Goal: Task Accomplishment & Management: Complete application form

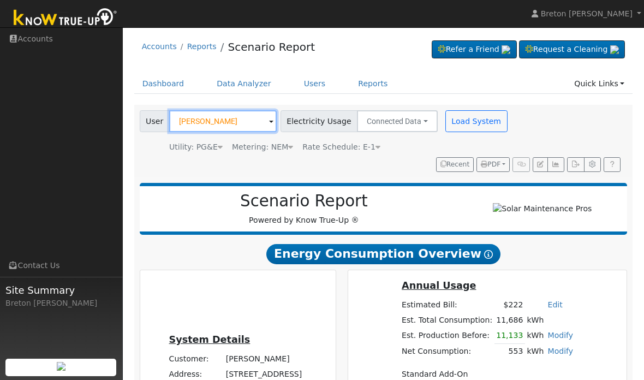
click at [214, 126] on input "Maribel Corona" at bounding box center [223, 121] width 108 height 22
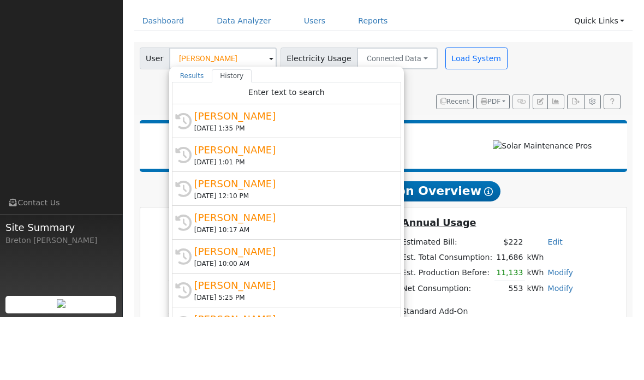
click at [463, 74] on ul "Dashboard Data Analyzer Users Reports Quick Links Quick Add Quick Connect Run a…" at bounding box center [383, 84] width 499 height 20
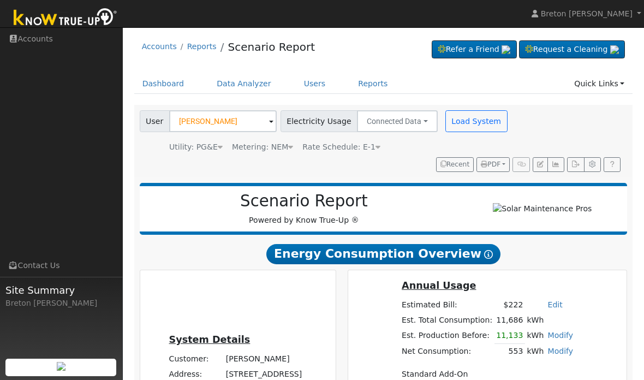
click at [166, 85] on link "Dashboard" at bounding box center [163, 84] width 58 height 20
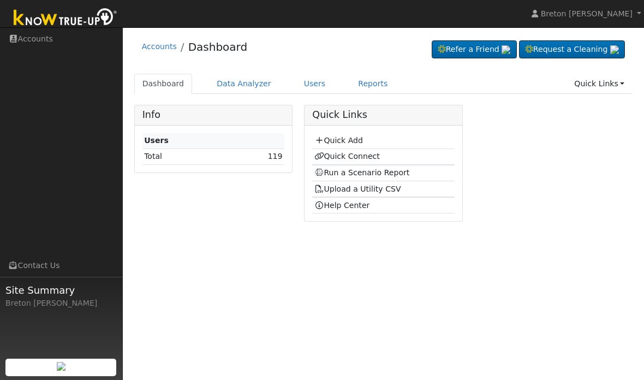
click at [348, 138] on link "Quick Add" at bounding box center [338, 140] width 49 height 9
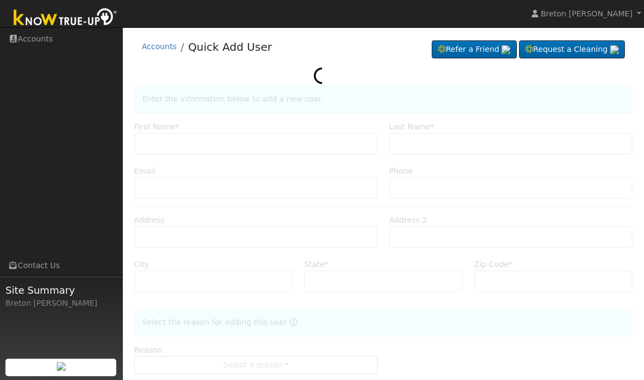
click at [176, 142] on div at bounding box center [383, 240] width 499 height 311
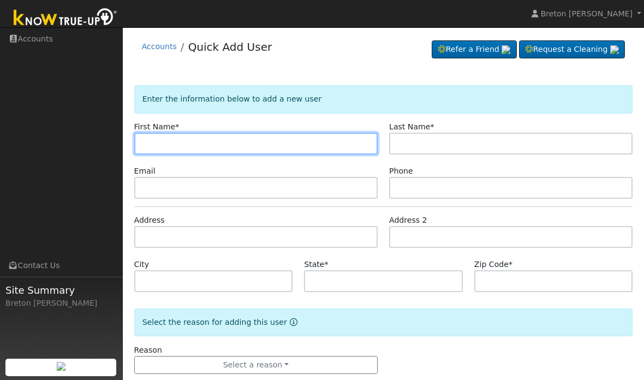
click at [157, 151] on input "text" at bounding box center [255, 144] width 243 height 22
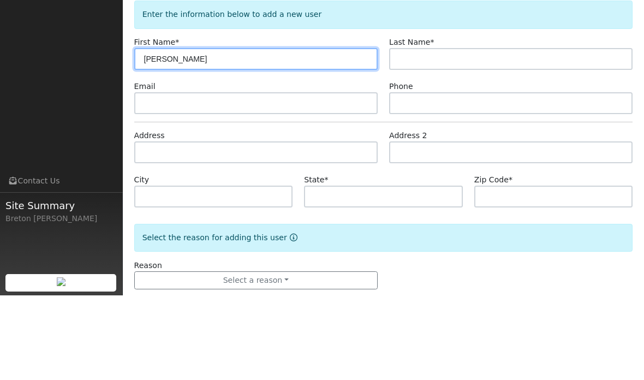
type input "[PERSON_NAME]"
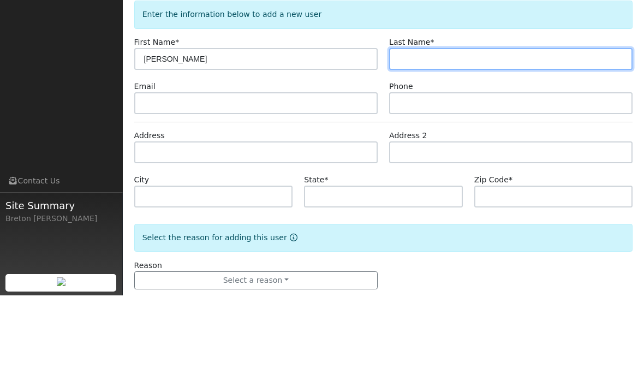
click at [449, 133] on input "text" at bounding box center [510, 144] width 243 height 22
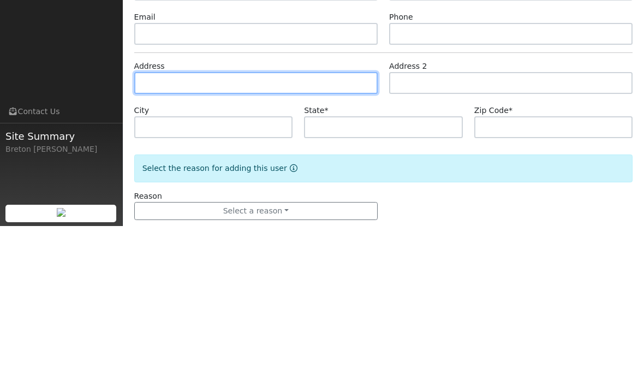
click at [188, 226] on input "text" at bounding box center [255, 237] width 243 height 22
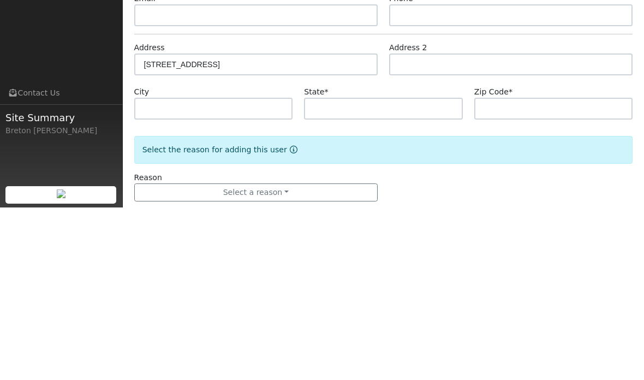
scroll to position [21, 0]
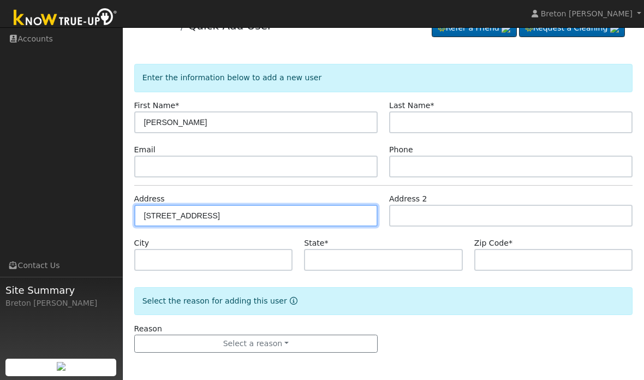
type input "2033 South Sierra Vista Avenue"
type input "Fresno"
type input "CA"
type input "93702"
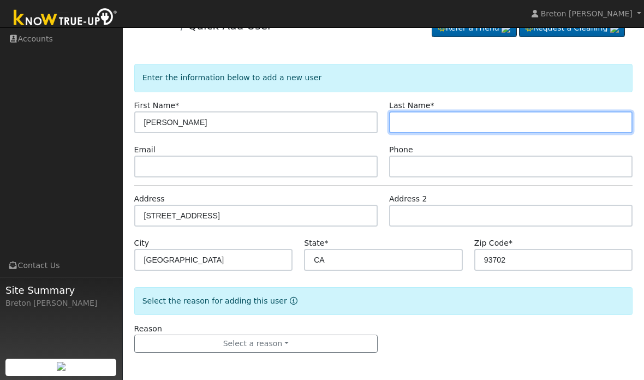
click at [428, 113] on input "text" at bounding box center [510, 122] width 243 height 22
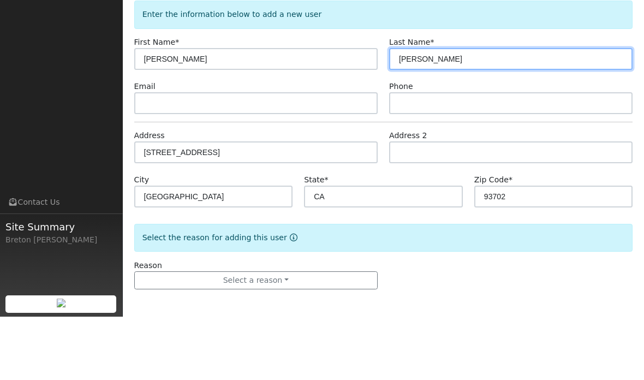
click at [468, 111] on input "Gino o" at bounding box center [510, 122] width 243 height 22
type input "G"
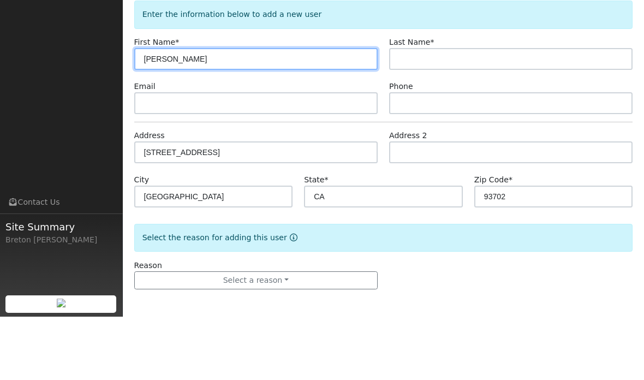
click at [187, 111] on input "Anna" at bounding box center [255, 122] width 243 height 22
type input "A"
type input "[PERSON_NAME]"
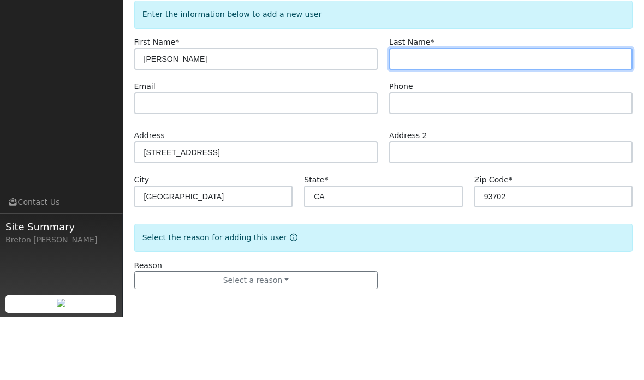
click at [444, 111] on input "text" at bounding box center [510, 122] width 243 height 22
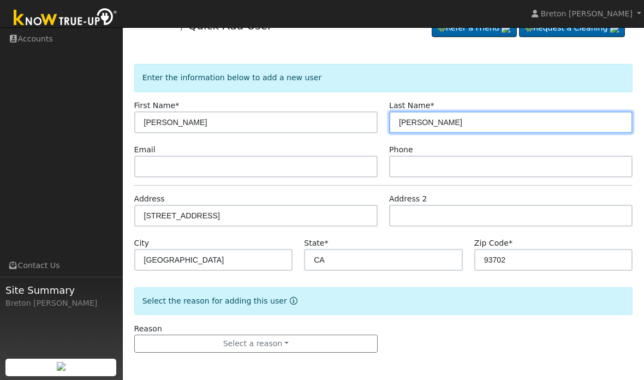
type input "Tinoco"
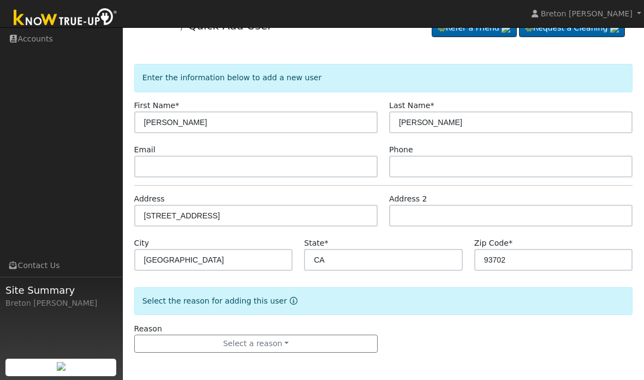
click at [283, 340] on button "Select a reason" at bounding box center [255, 344] width 243 height 19
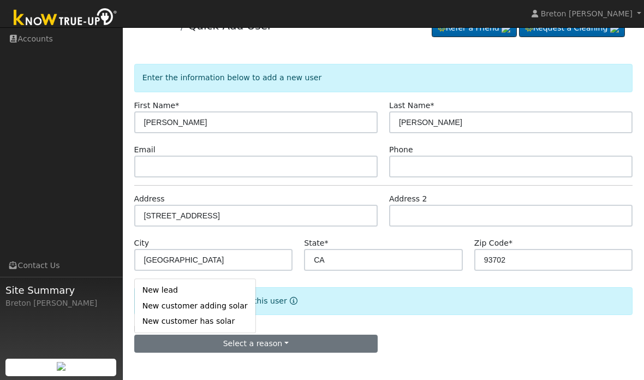
click at [176, 288] on link "New lead" at bounding box center [195, 290] width 121 height 15
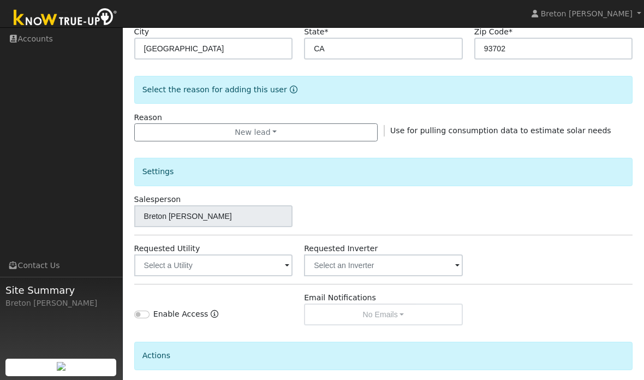
scroll to position [257, 0]
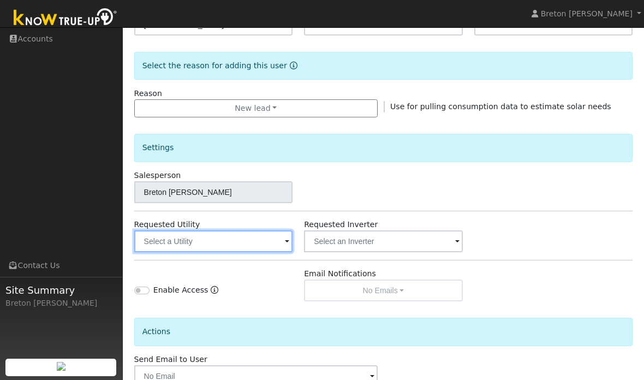
click at [184, 240] on input "text" at bounding box center [213, 241] width 159 height 22
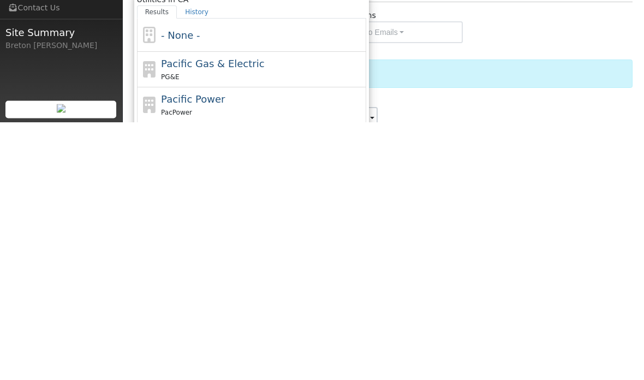
click at [234, 316] on span "Pacific Gas & Electric" at bounding box center [212, 321] width 103 height 11
type input "Pacific Gas & Electric"
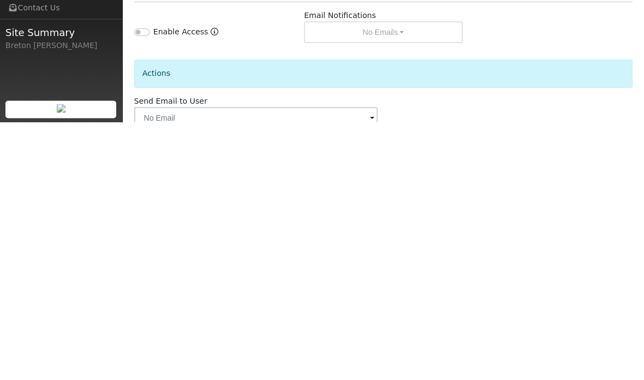
scroll to position [325, 0]
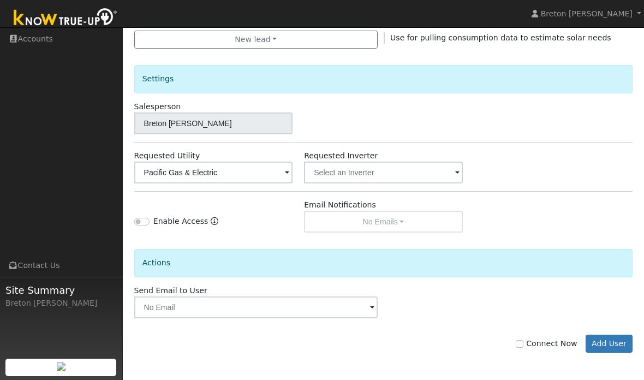
click at [611, 348] on button "Add User" at bounding box center [609, 344] width 47 height 19
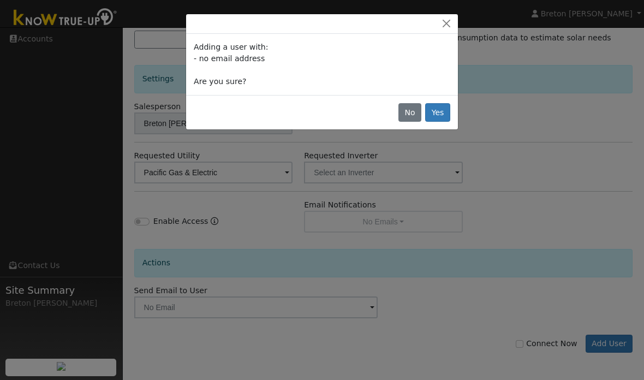
click at [447, 115] on button "Yes" at bounding box center [437, 112] width 25 height 19
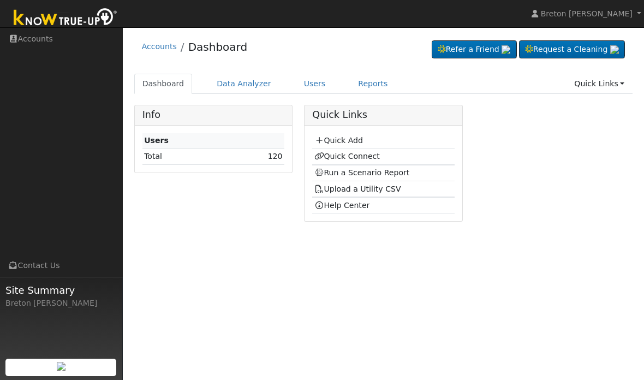
click at [350, 157] on link "Quick Connect" at bounding box center [347, 156] width 66 height 9
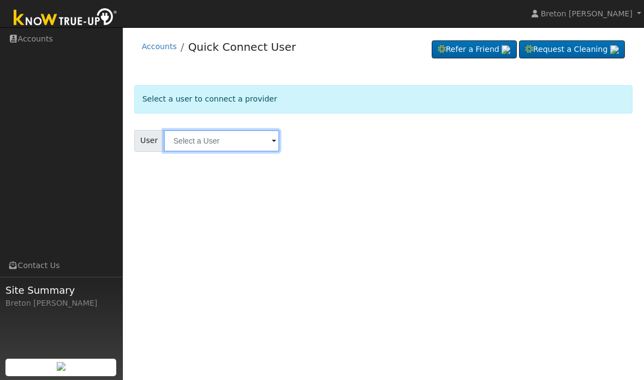
click at [215, 140] on input "text" at bounding box center [222, 141] width 116 height 22
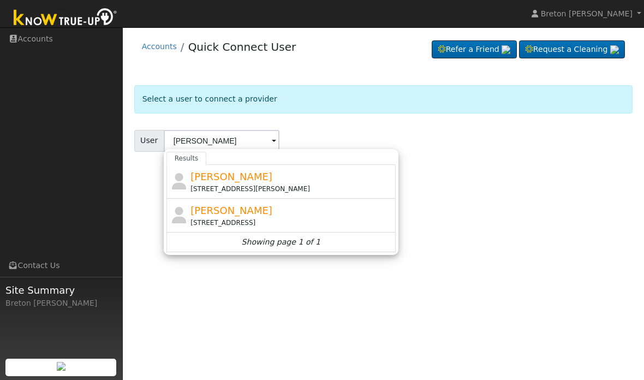
click at [248, 212] on div "[PERSON_NAME] [STREET_ADDRESS]" at bounding box center [292, 215] width 203 height 25
type input "[PERSON_NAME]"
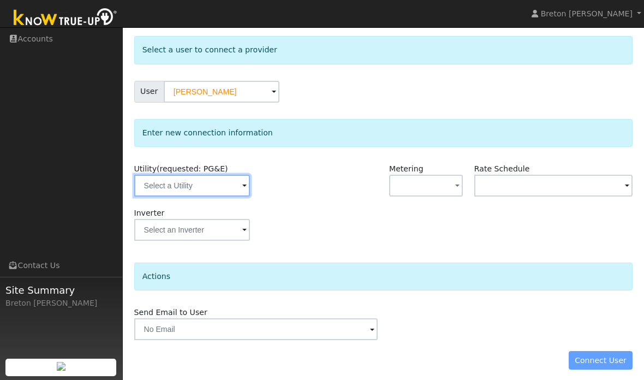
click at [203, 181] on input "text" at bounding box center [192, 186] width 116 height 22
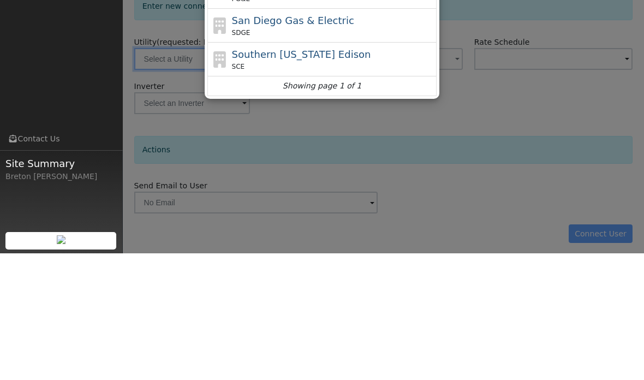
scroll to position [35, 0]
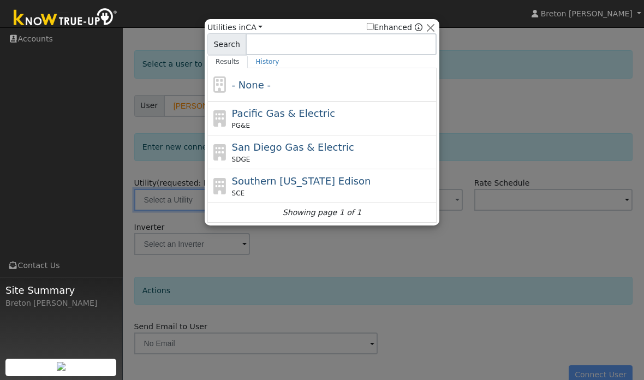
click at [296, 109] on span "Pacific Gas & Electric" at bounding box center [283, 113] width 103 height 11
type input "PG&E"
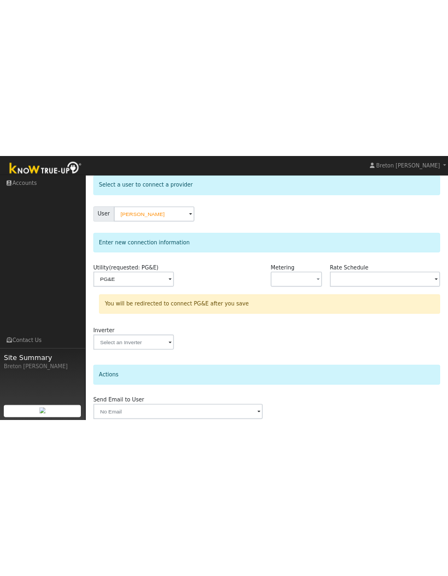
scroll to position [0, 0]
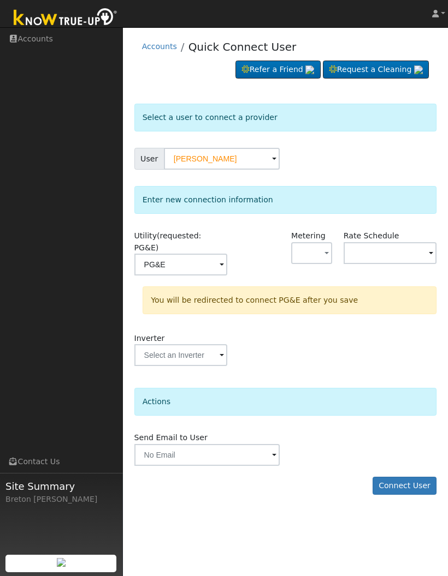
click at [412, 379] on button "Connect User" at bounding box center [404, 486] width 64 height 19
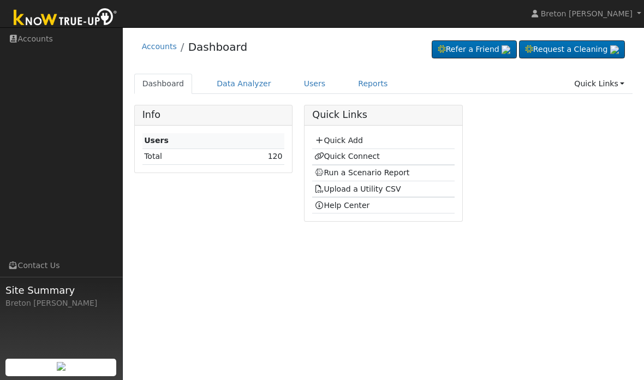
click at [362, 173] on link "Run a Scenario Report" at bounding box center [362, 172] width 96 height 9
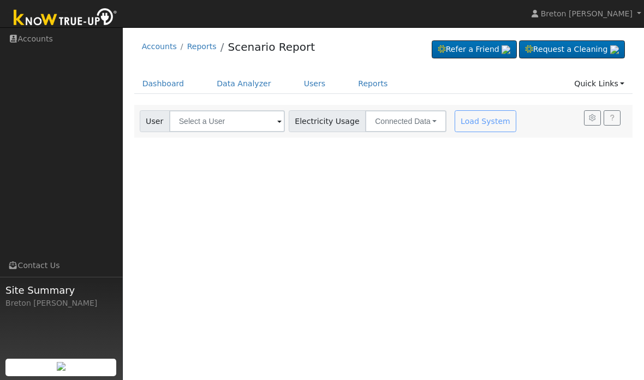
click at [373, 84] on link "Reports" at bounding box center [373, 84] width 46 height 20
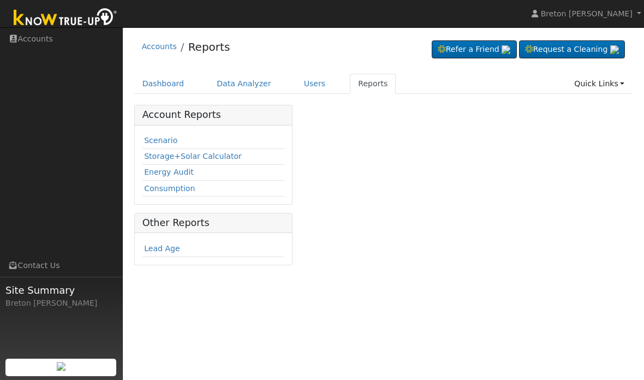
click at [166, 87] on link "Dashboard" at bounding box center [163, 84] width 58 height 20
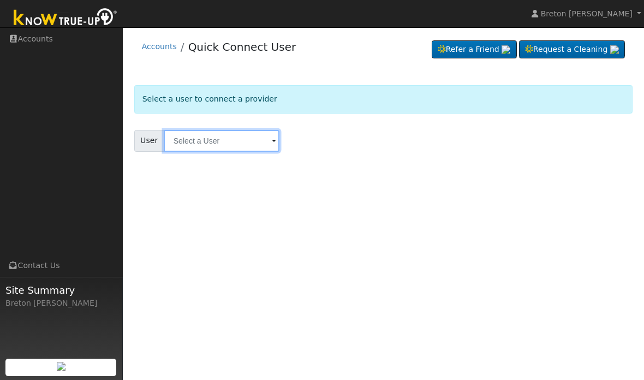
click at [220, 139] on input "text" at bounding box center [222, 141] width 116 height 22
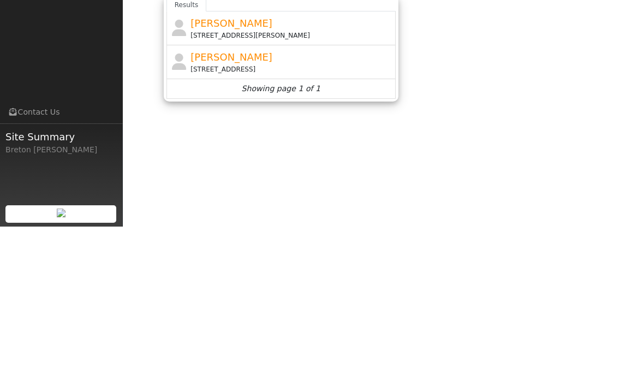
click at [235, 218] on div "[STREET_ADDRESS]" at bounding box center [292, 223] width 203 height 10
type input "[PERSON_NAME]"
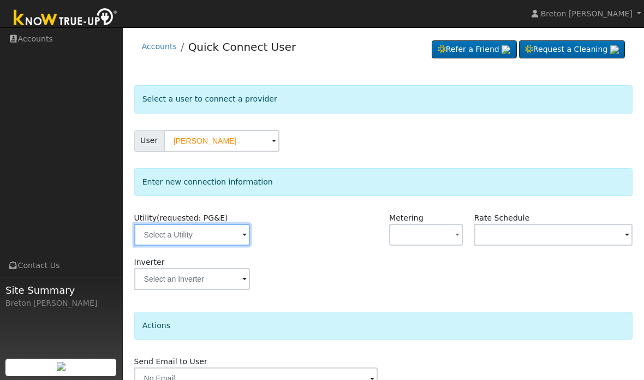
click at [198, 231] on input "text" at bounding box center [192, 235] width 116 height 22
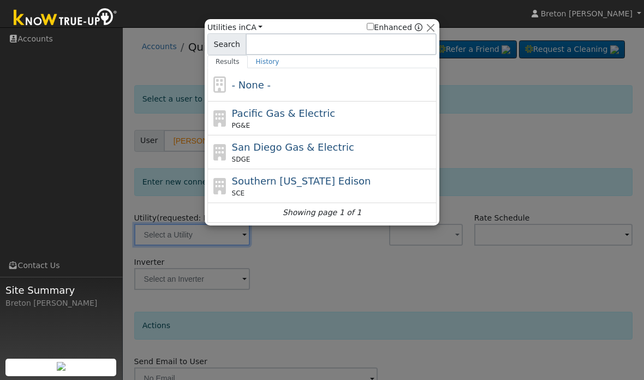
click at [287, 116] on span "Pacific Gas & Electric" at bounding box center [283, 113] width 103 height 11
type input "PG&E"
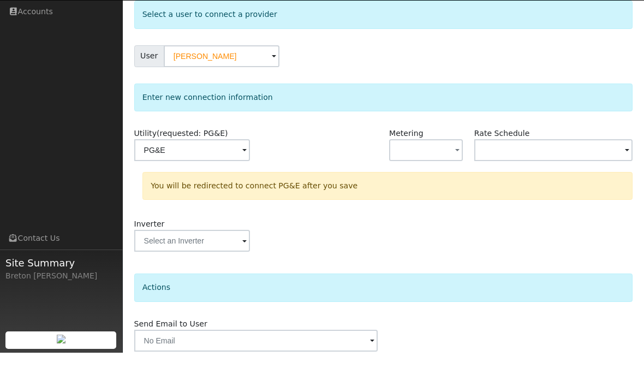
scroll to position [57, 0]
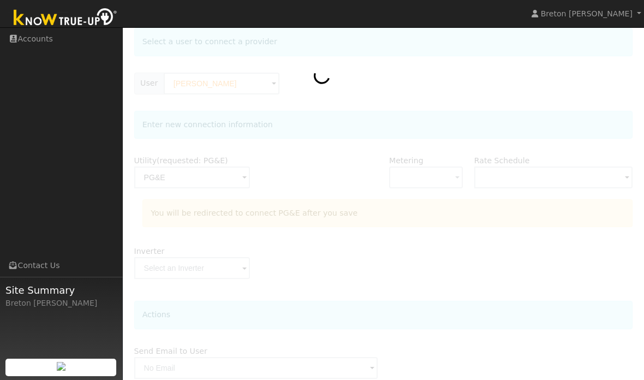
scroll to position [101, 0]
